Goal: Task Accomplishment & Management: Complete application form

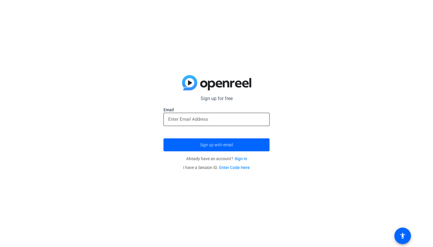
click at [225, 120] on input "email" at bounding box center [216, 119] width 97 height 7
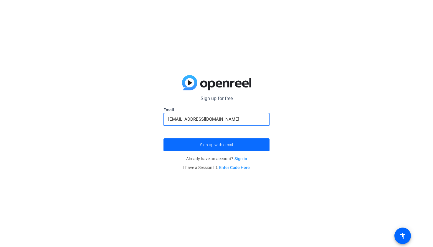
type input "[EMAIL_ADDRESS][DOMAIN_NAME]"
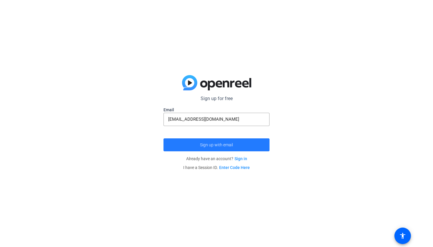
click at [214, 148] on span "submit" at bounding box center [216, 145] width 106 height 14
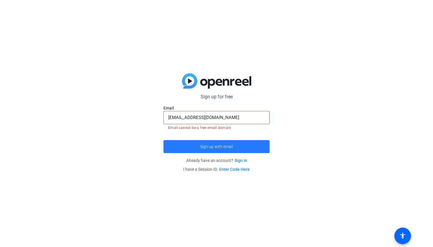
click at [212, 147] on span "Sign up with email" at bounding box center [216, 147] width 33 height 0
click at [204, 147] on span "Sign up with email" at bounding box center [216, 147] width 33 height 0
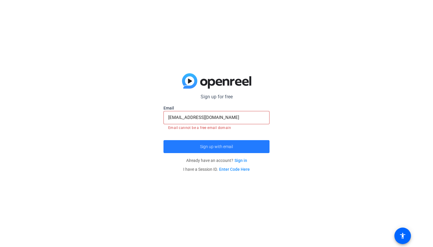
click at [204, 147] on span "Sign up with email" at bounding box center [216, 147] width 33 height 0
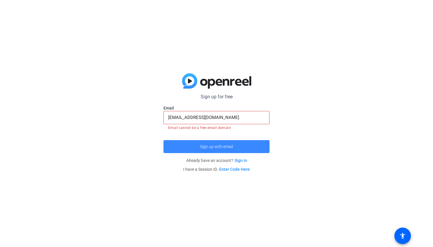
click at [204, 147] on span "Sign up with email" at bounding box center [216, 147] width 33 height 0
